Goal: Task Accomplishment & Management: Use online tool/utility

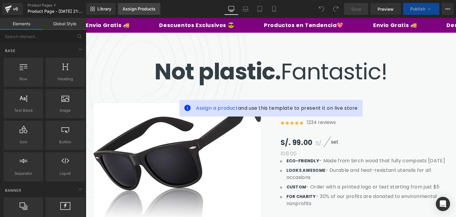
click at [152, 12] on link "Assign Products" at bounding box center [139, 9] width 42 height 12
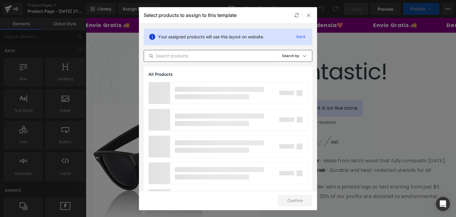
click at [206, 54] on input "text" at bounding box center [210, 55] width 133 height 7
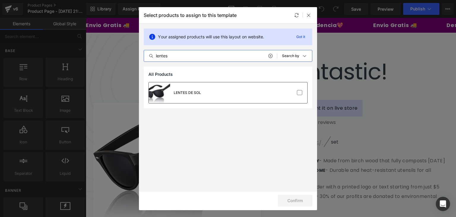
type input "lentes"
click at [195, 83] on div "LENTES DE SOL" at bounding box center [175, 92] width 52 height 21
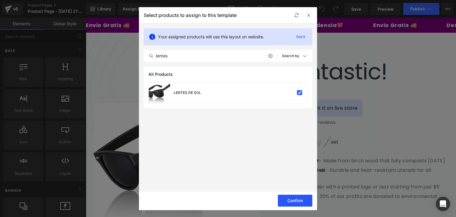
click at [292, 195] on button "Confirm" at bounding box center [295, 200] width 34 height 12
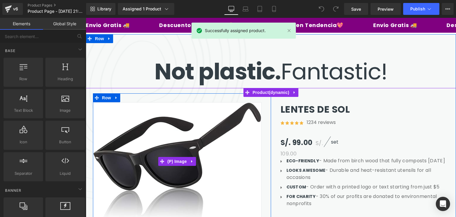
click at [189, 132] on img at bounding box center [177, 161] width 169 height 118
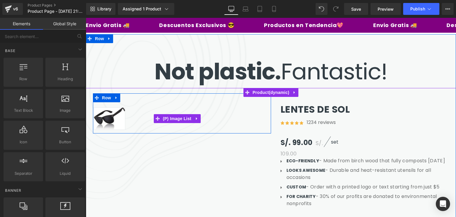
click at [101, 113] on img at bounding box center [110, 118] width 32 height 23
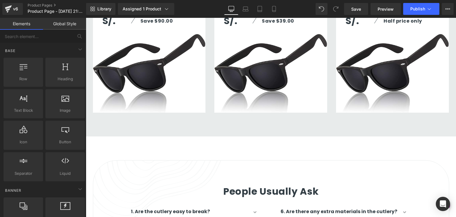
scroll to position [1069, 0]
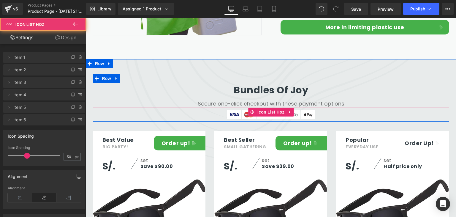
click at [174, 110] on ul "Image Image Image Image Image Image" at bounding box center [271, 116] width 356 height 12
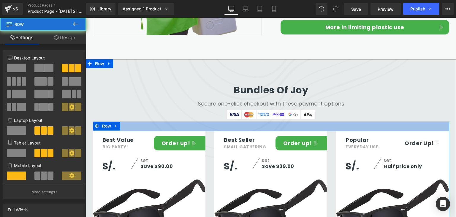
click at [149, 121] on div "32px" at bounding box center [271, 126] width 356 height 10
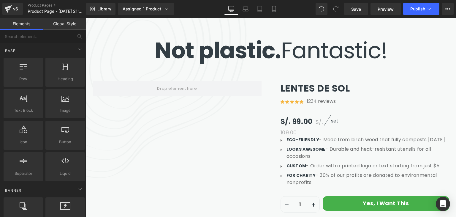
scroll to position [0, 0]
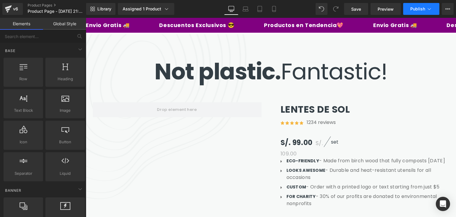
click at [417, 6] on button "Publish" at bounding box center [421, 9] width 36 height 12
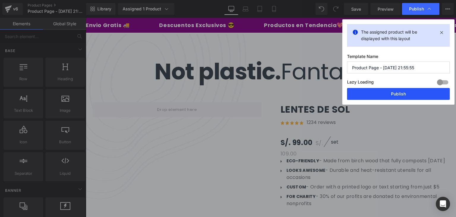
click at [385, 91] on button "Publish" at bounding box center [398, 94] width 103 height 12
